Goal: Find specific page/section: Find specific page/section

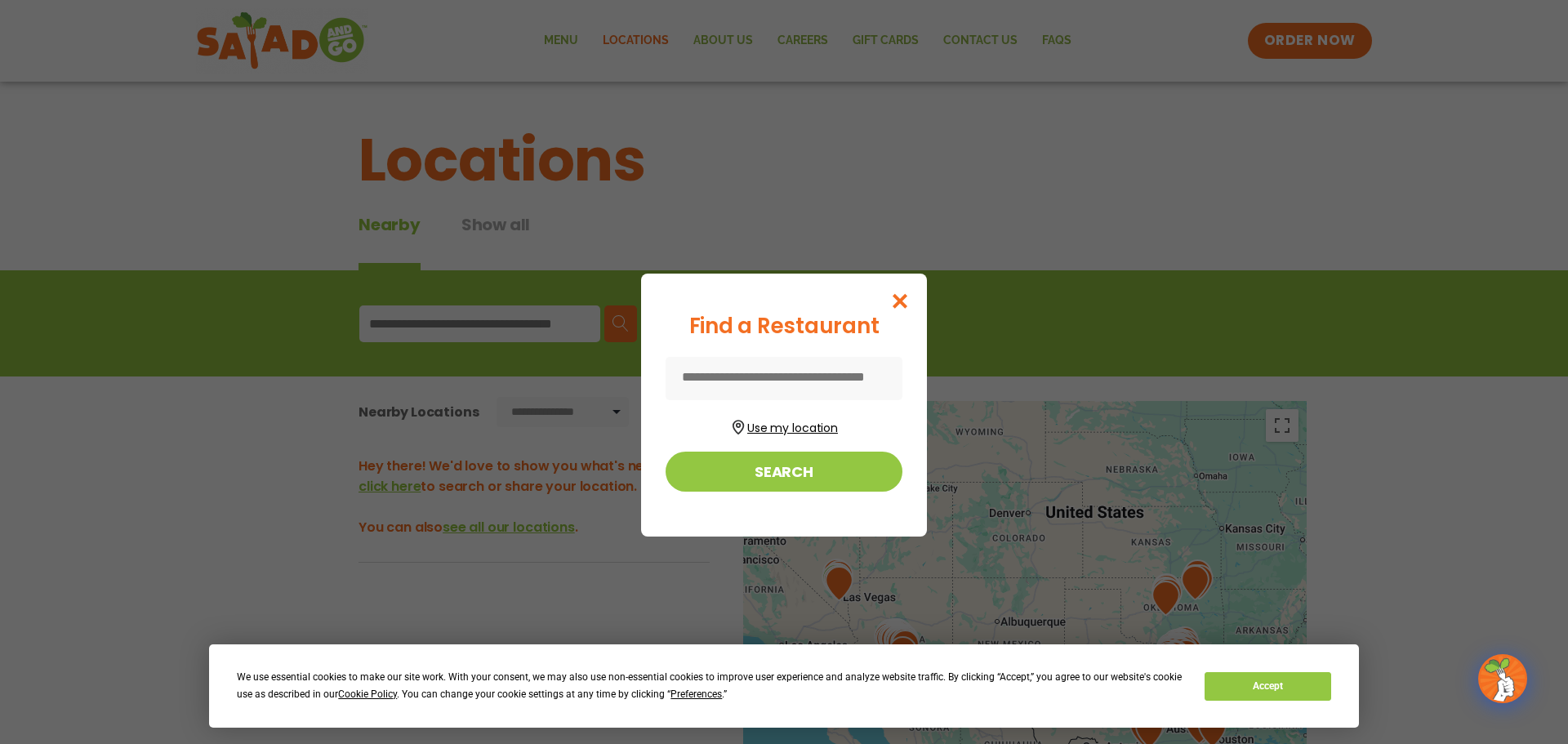
click at [823, 425] on button "Use my location" at bounding box center [784, 426] width 237 height 22
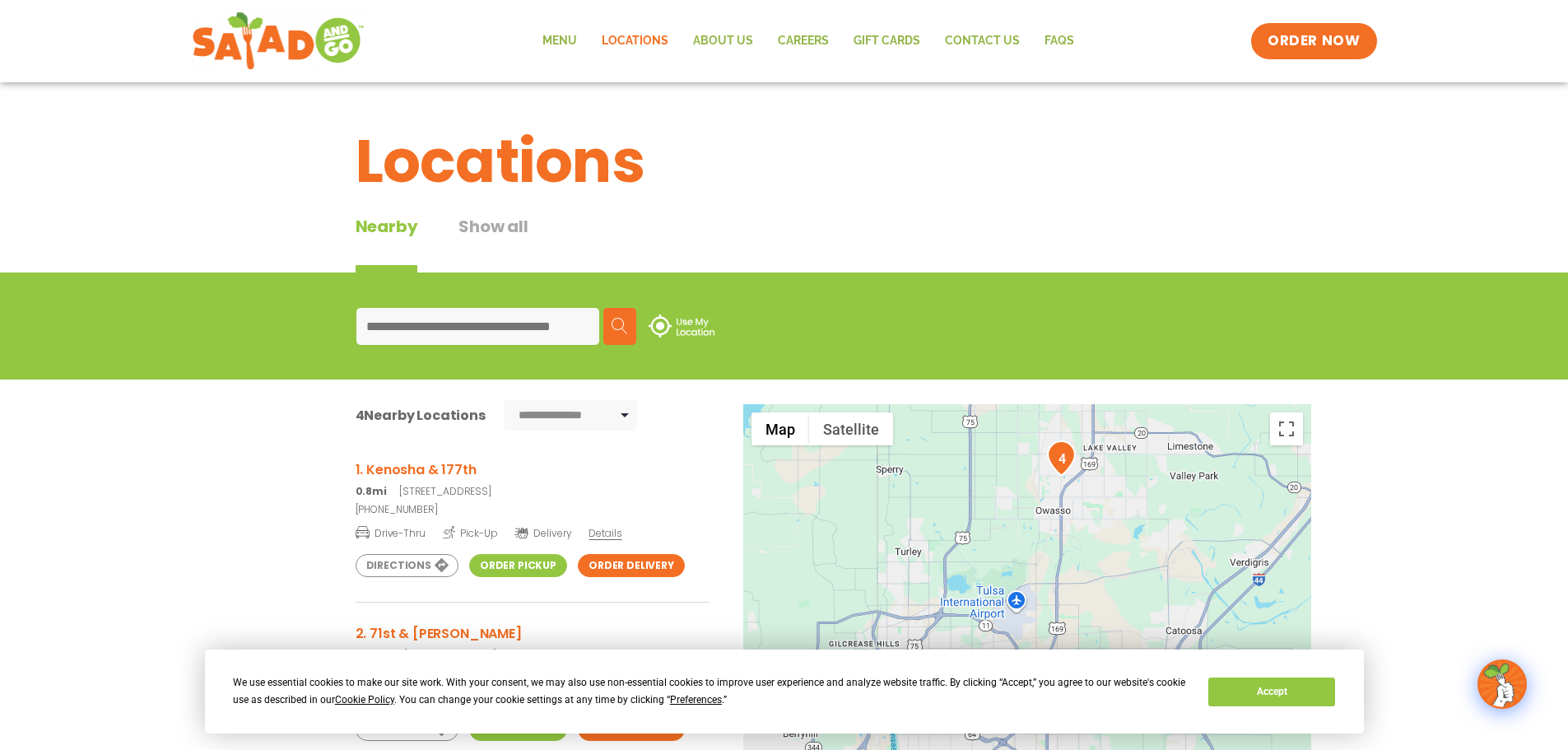
click at [448, 471] on h3 "1. Kenosha & 177th" at bounding box center [532, 469] width 354 height 21
click at [312, 41] on img at bounding box center [278, 41] width 156 height 59
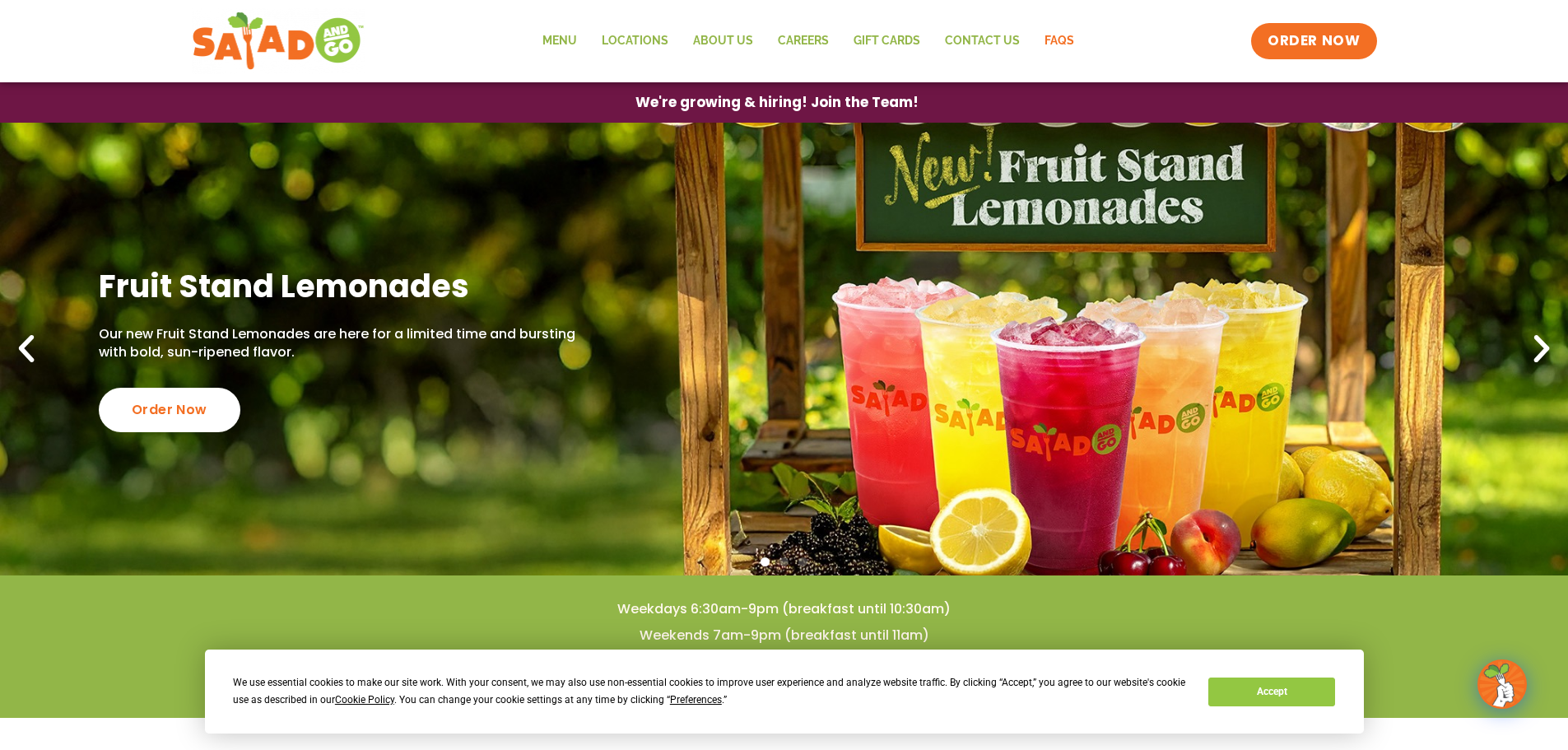
click at [1054, 42] on link "FAQs" at bounding box center [1059, 42] width 54 height 38
